Goal: Information Seeking & Learning: Learn about a topic

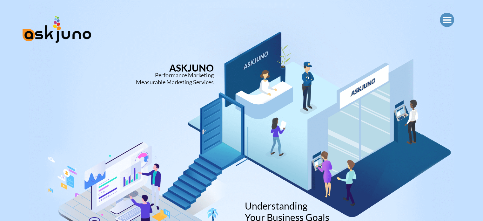
click at [248, 155] on div at bounding box center [241, 143] width 451 height 102
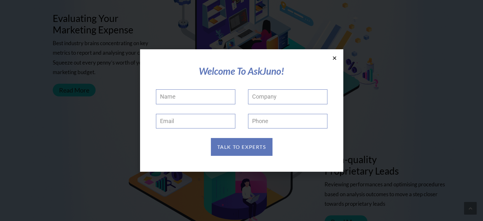
scroll to position [617, 0]
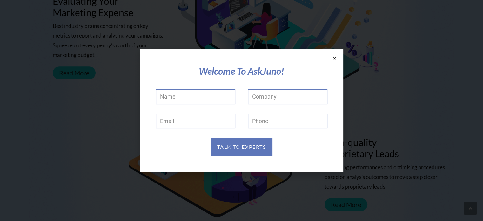
click at [335, 58] on icon at bounding box center [334, 58] width 5 height 5
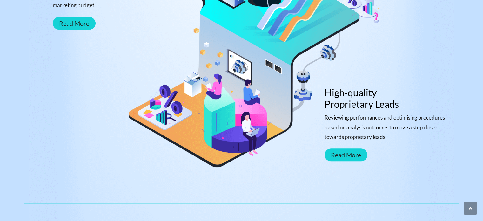
scroll to position [745, 0]
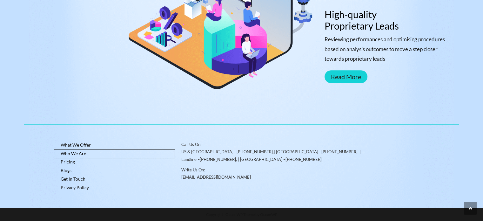
click at [71, 152] on link "Who We Are" at bounding box center [114, 153] width 121 height 9
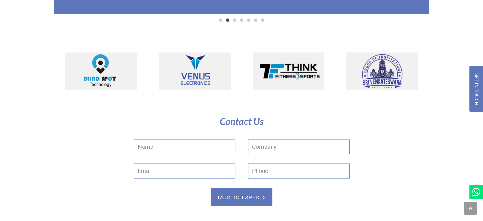
scroll to position [1264, 0]
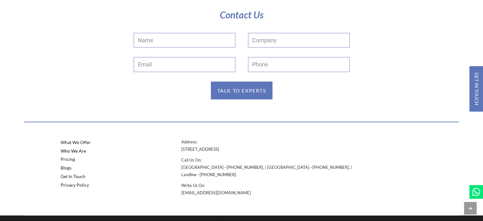
drag, startPoint x: 486, startPoint y: 28, endPoint x: 487, endPoint y: 224, distance: 195.8
